Goal: Task Accomplishment & Management: Use online tool/utility

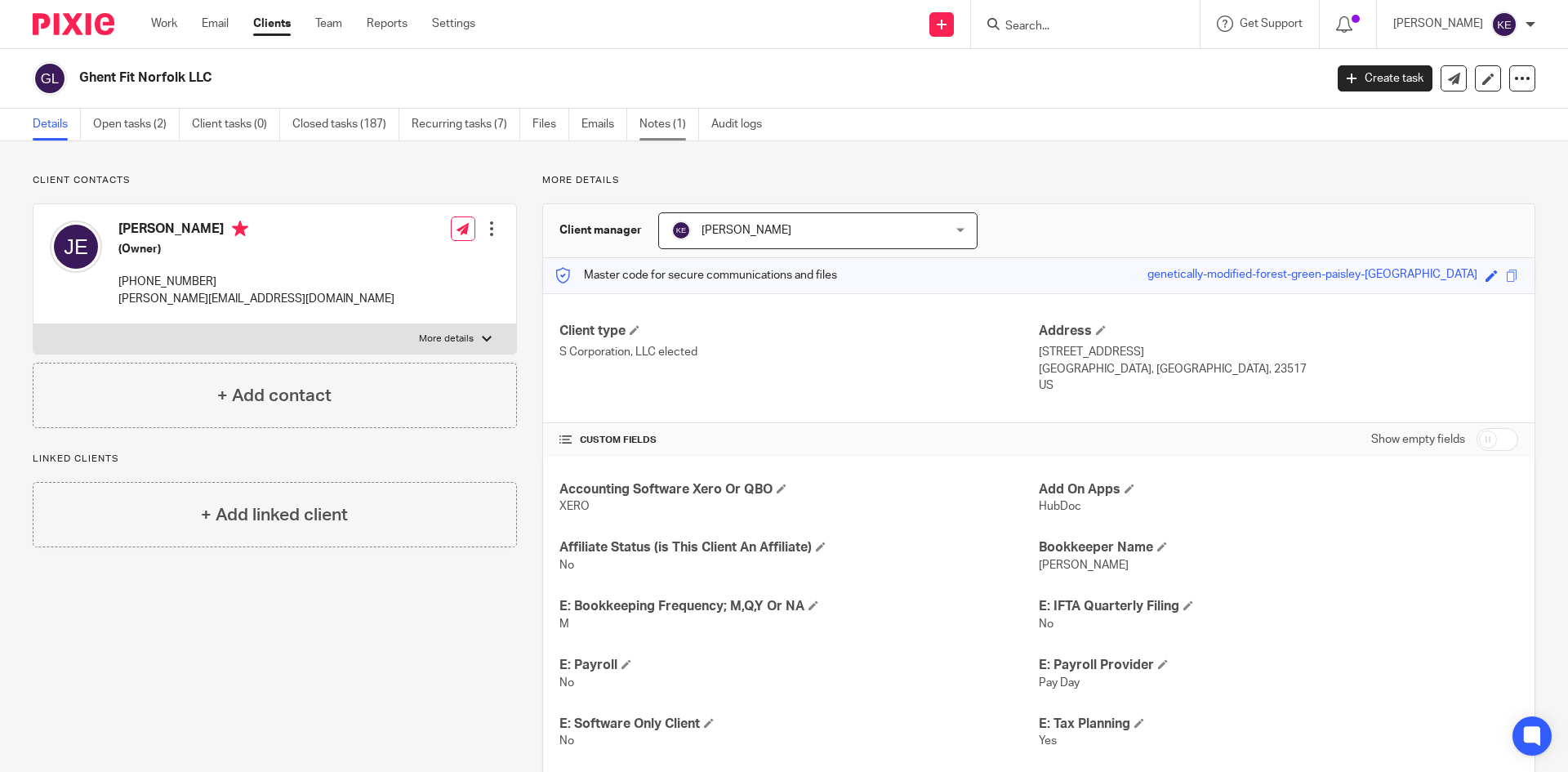
click at [661, 116] on link "Notes (1)" at bounding box center [669, 124] width 60 height 32
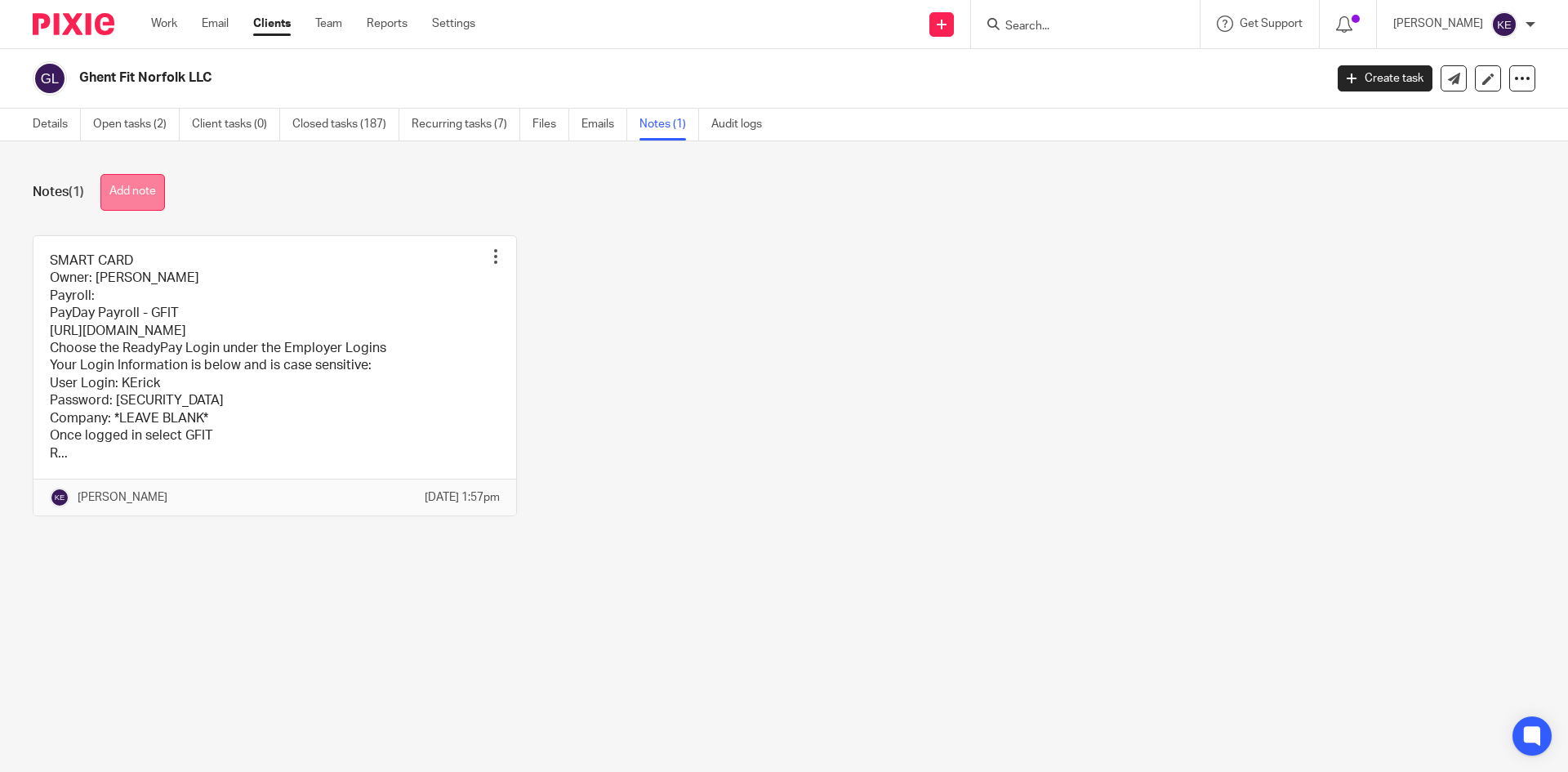
click at [150, 195] on button "Add note" at bounding box center [132, 192] width 64 height 37
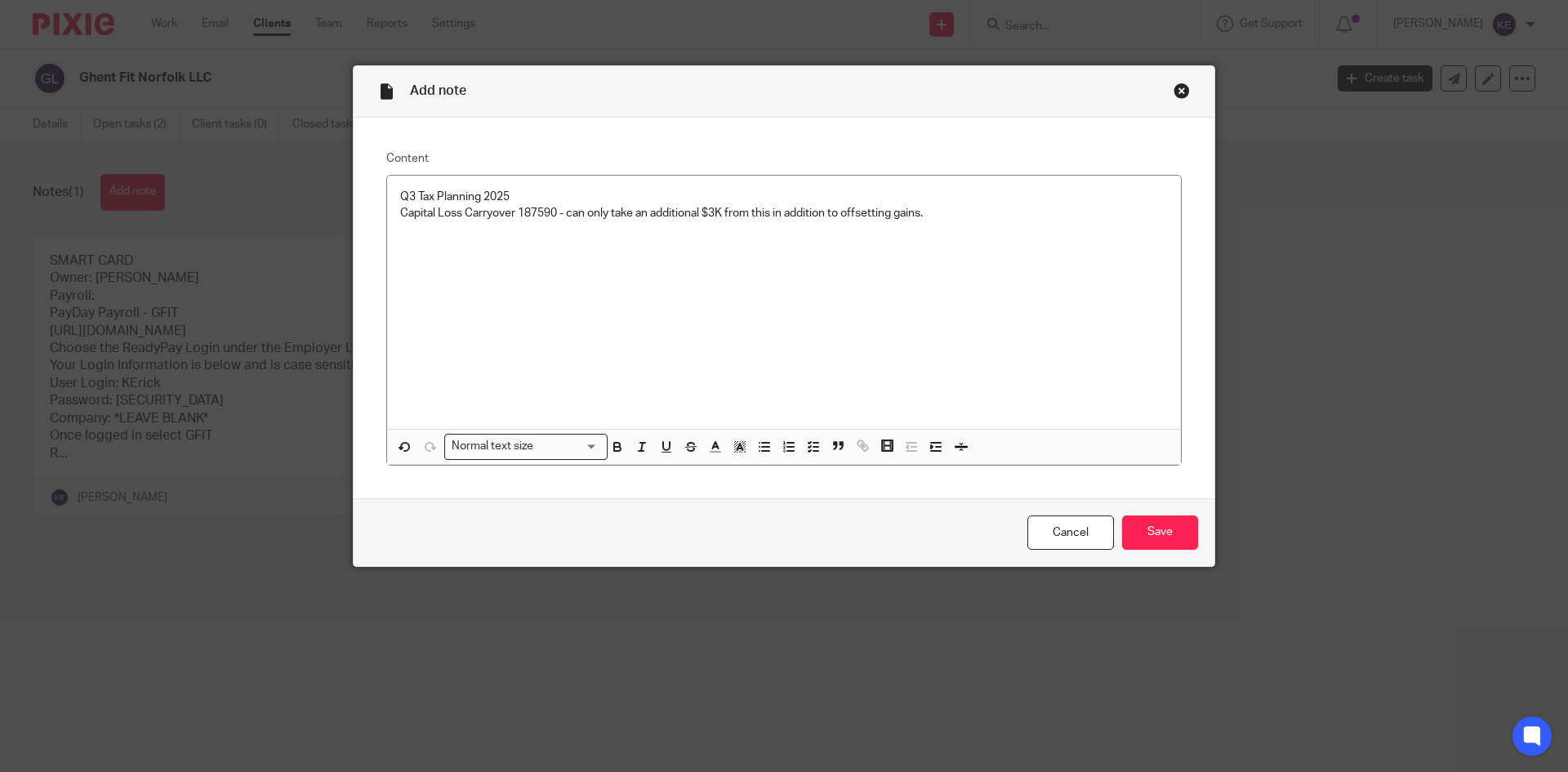
click at [1017, 249] on div "Q3 Tax Planning 2025 Capital Loss Carryover 187590 - can only take an additiona…" at bounding box center [784, 302] width 794 height 253
click at [749, 242] on p "Going into this year, you had 221630 - so we used some to offset gain and an ad…" at bounding box center [784, 247] width 768 height 16
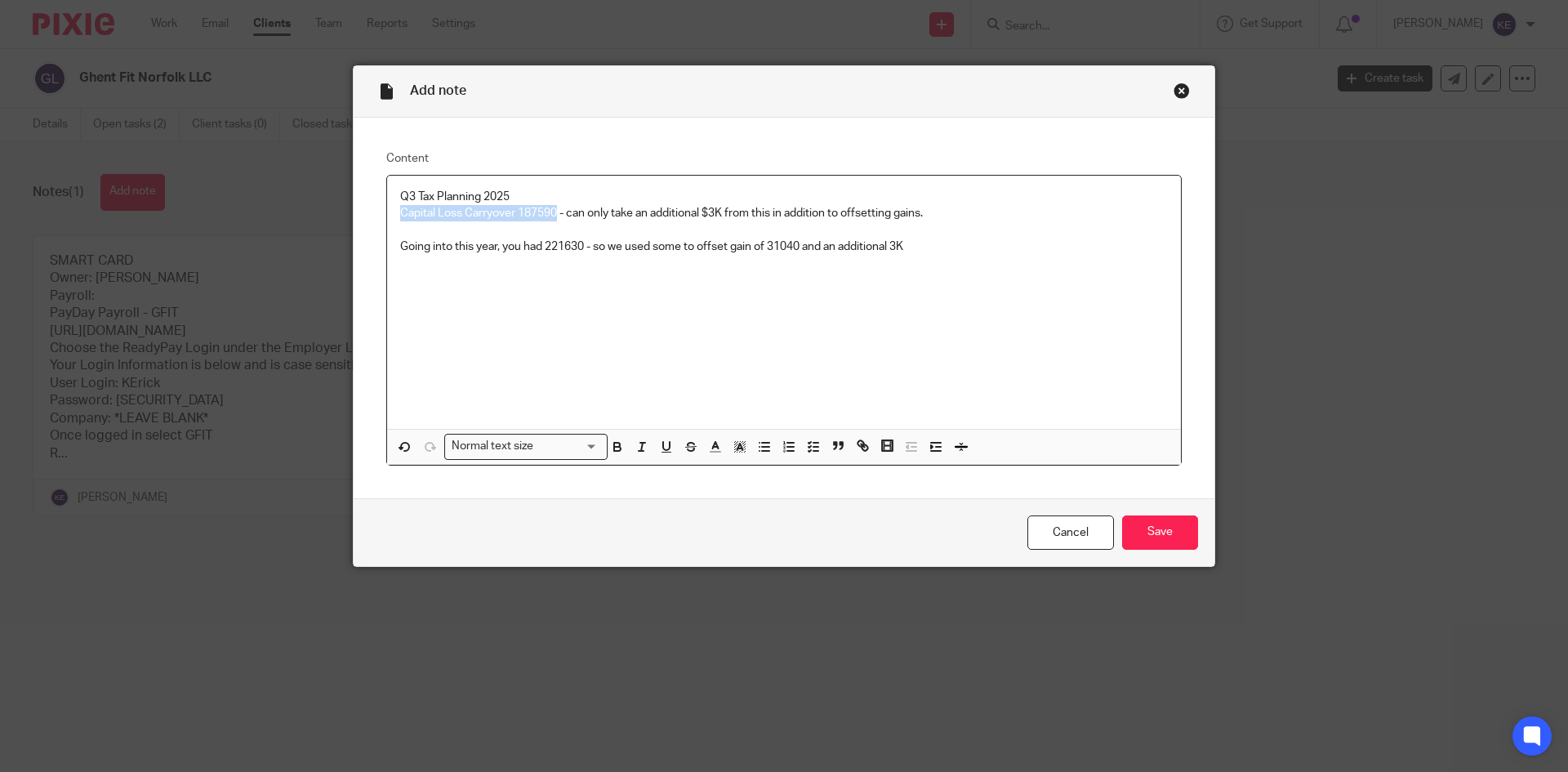
drag, startPoint x: 552, startPoint y: 212, endPoint x: 391, endPoint y: 210, distance: 161.0
click at [391, 210] on div "Q3 Tax Planning 2025 Capital Loss Carryover 187590 - can only take an additiona…" at bounding box center [784, 302] width 794 height 253
click at [618, 446] on icon "button" at bounding box center [618, 446] width 15 height 15
click at [556, 328] on div "Q3 Tax Planning 2025 Capital Loss Carryover 187590 - can only take an additiona…" at bounding box center [784, 302] width 794 height 253
click at [924, 247] on p "Going into this year, you had 221630 - so we used some to offset gain of 31040 …" at bounding box center [784, 247] width 768 height 16
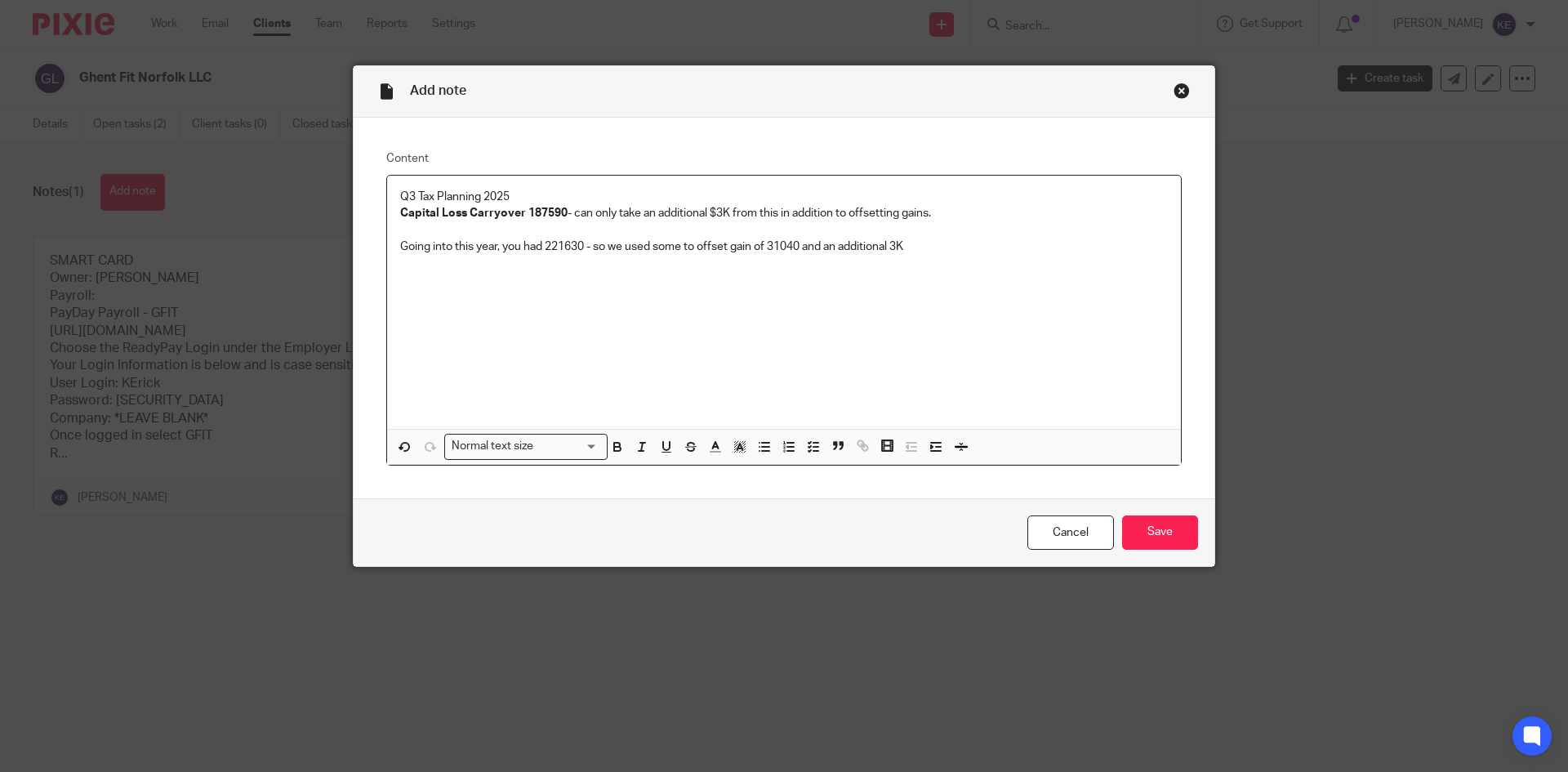
click at [933, 249] on p "Going into this year, you had 221630 - so we used some to offset gain of 31040 …" at bounding box center [784, 247] width 768 height 16
click at [916, 242] on p "Going into this year, you had 221630 - so we used some to offset gain of 31040 …" at bounding box center [784, 247] width 768 height 16
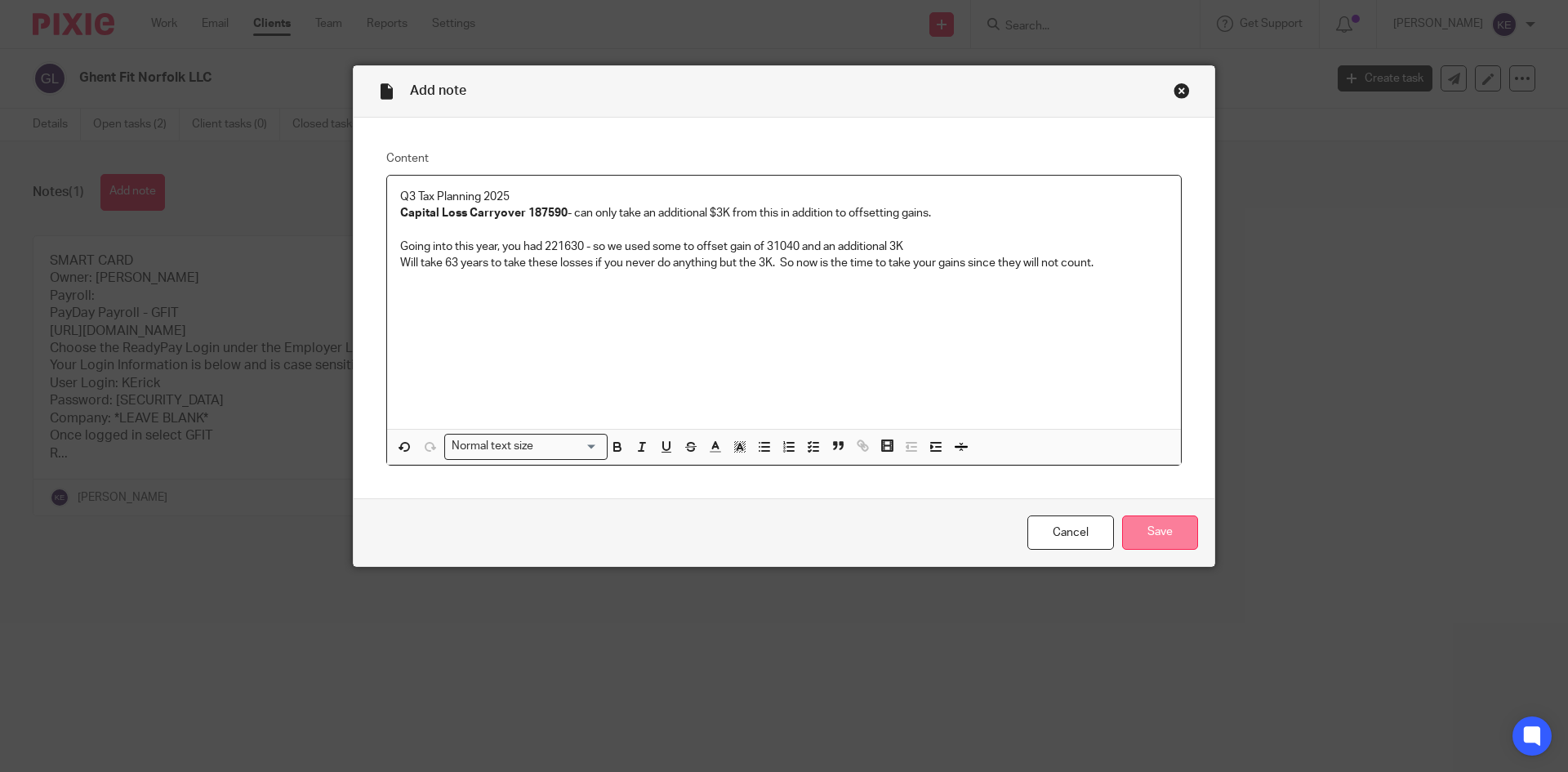
click at [1151, 526] on input "Save" at bounding box center [1160, 533] width 76 height 35
